Goal: Task Accomplishment & Management: Manage account settings

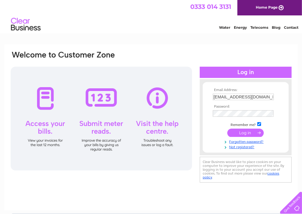
drag, startPoint x: 259, startPoint y: 98, endPoint x: 120, endPoint y: 91, distance: 139.0
click at [114, 100] on div "Email Address: speedwellinns@aol.com Password:" at bounding box center [151, 117] width 282 height 134
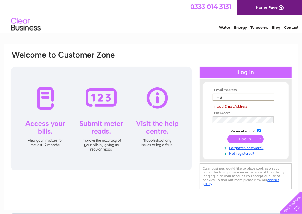
type input "thespeedwellbar@googlemail.com"
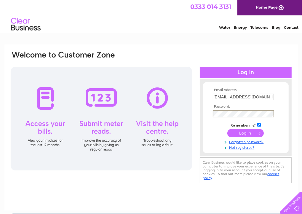
click at [172, 114] on div "Email Address: thespeedwellbar@googlemail.com Password:" at bounding box center [151, 117] width 282 height 134
click at [227, 129] on input "submit" at bounding box center [245, 133] width 36 height 8
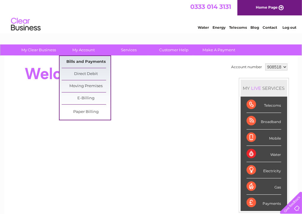
click at [88, 64] on link "Bills and Payments" at bounding box center [86, 62] width 49 height 12
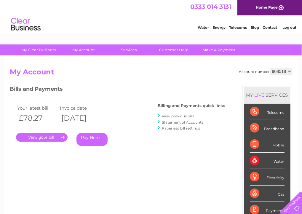
click at [275, 71] on select "908518" at bounding box center [281, 71] width 22 height 7
click at [278, 71] on select "908518" at bounding box center [281, 71] width 22 height 7
click at [287, 26] on link "Log out" at bounding box center [289, 27] width 14 height 4
